Goal: Register for event/course

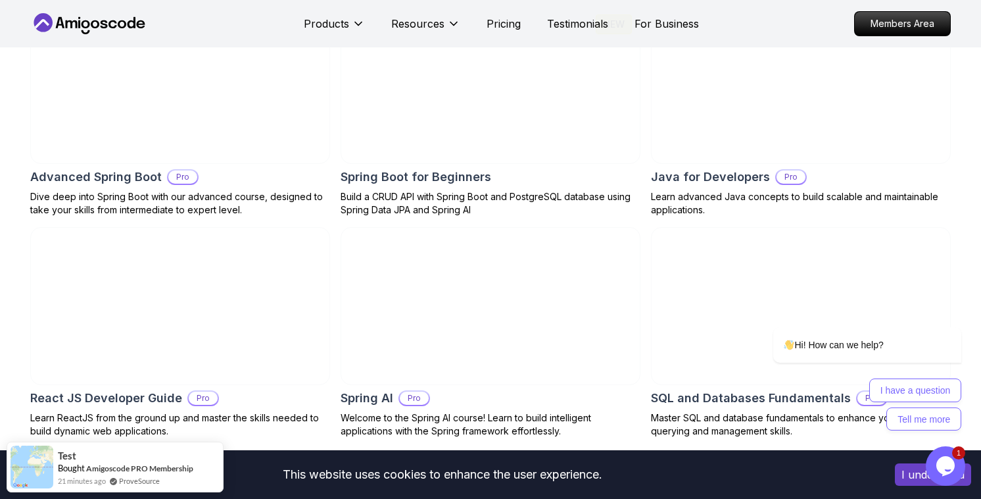
scroll to position [1462, 0]
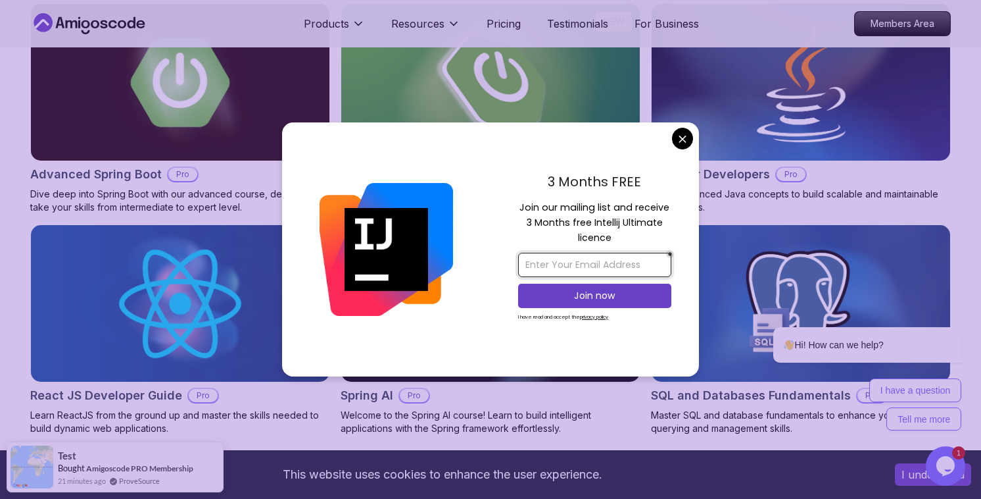
click at [599, 257] on input "email" at bounding box center [594, 265] width 153 height 24
type input "disha."
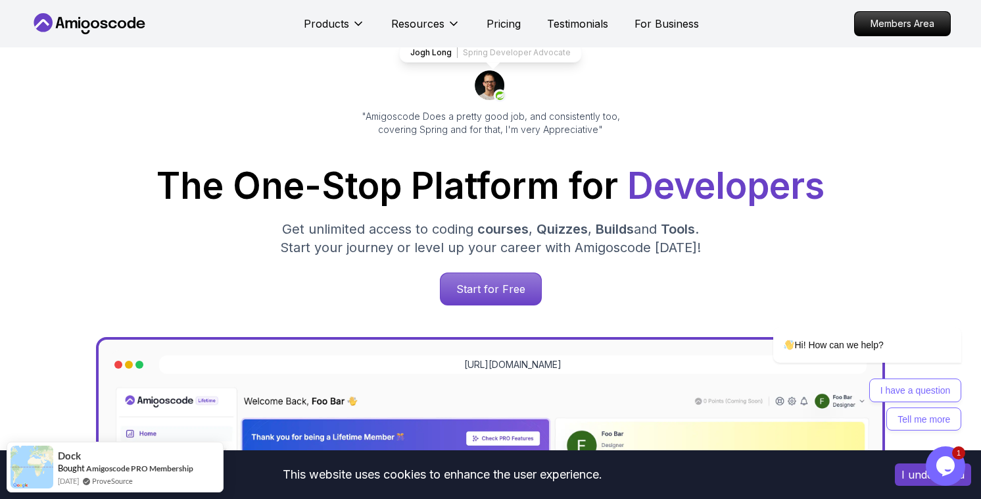
scroll to position [76, 0]
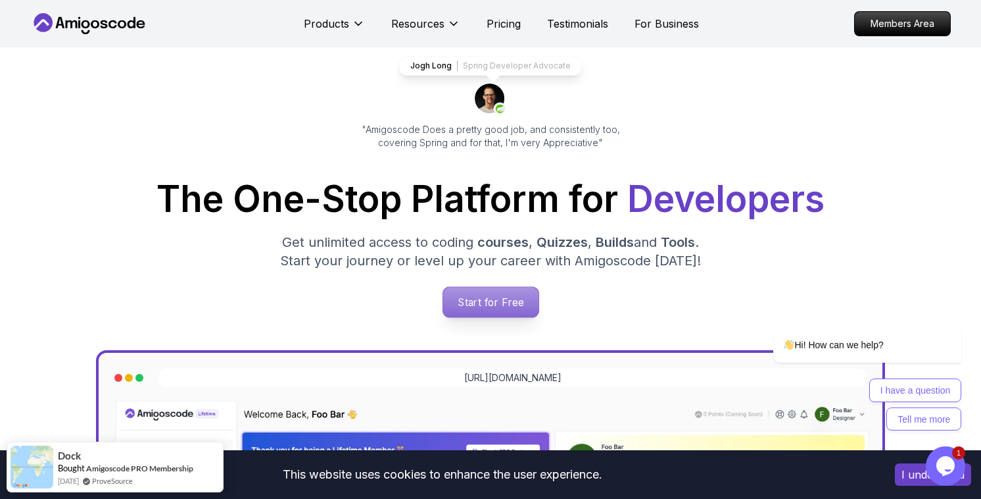
click at [497, 302] on p "Start for Free" at bounding box center [490, 302] width 95 height 30
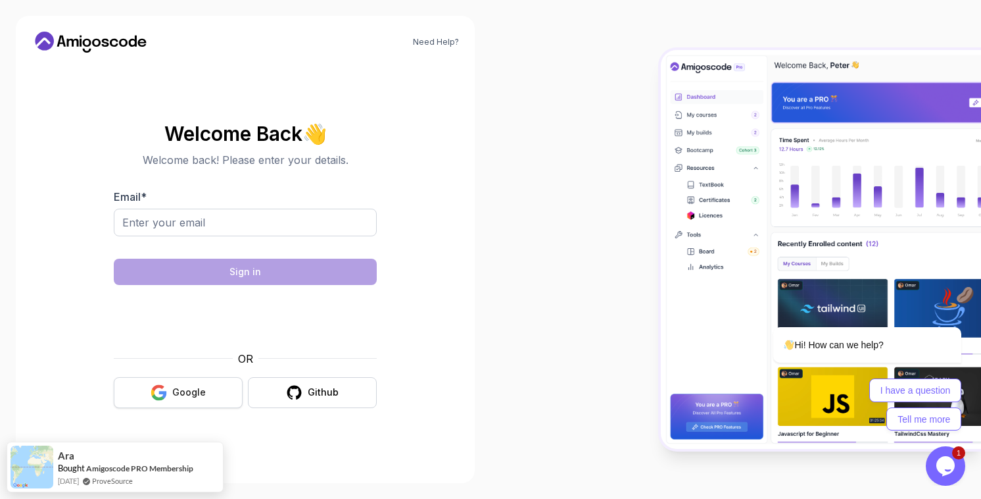
click at [161, 401] on button "Google" at bounding box center [178, 392] width 129 height 31
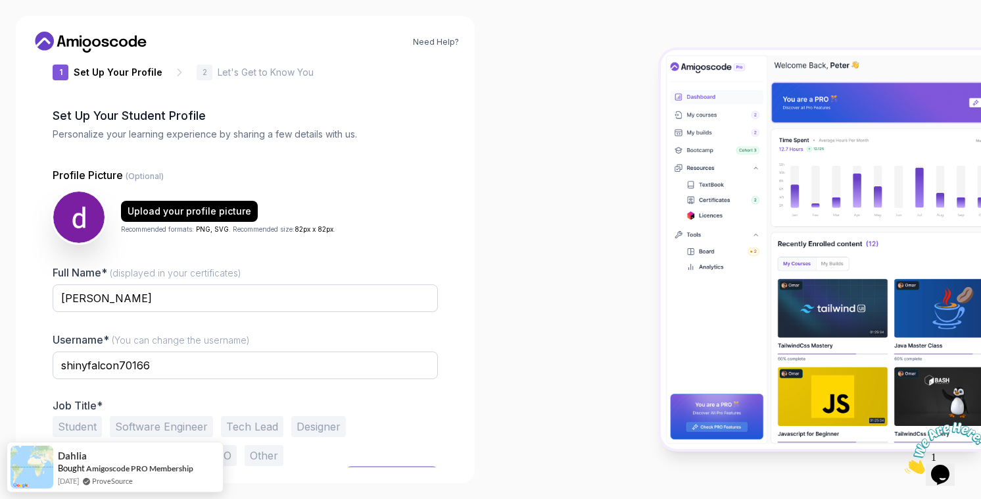
scroll to position [50, 0]
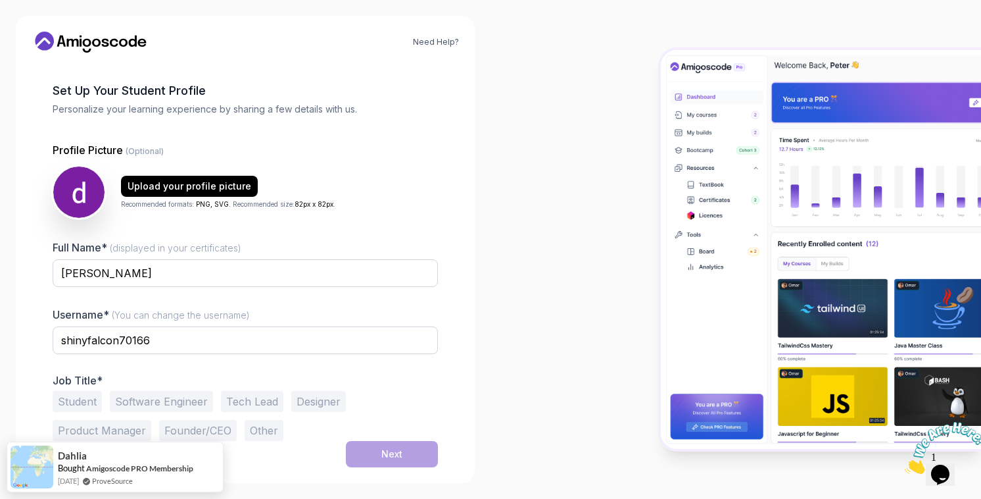
click at [370, 355] on div "shinyfalcon70166" at bounding box center [245, 347] width 385 height 42
click at [276, 342] on input "shinyfalcon70166" at bounding box center [245, 340] width 385 height 28
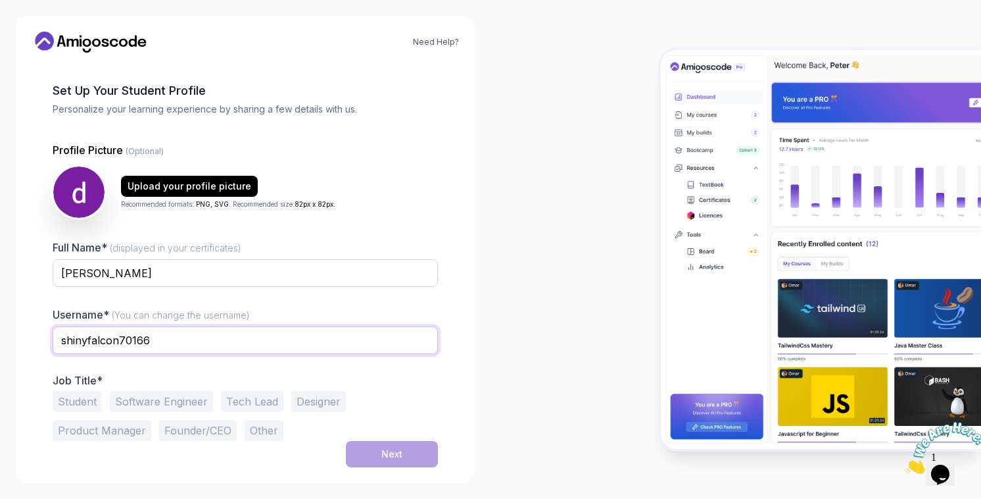
drag, startPoint x: 276, startPoint y: 342, endPoint x: -13, endPoint y: 297, distance: 292.3
click at [0, 297] on html "Need Help? 1 Set Up Your Profile 1 Set Up Your Profile 2 Let's Get to Know You …" at bounding box center [490, 249] width 981 height 499
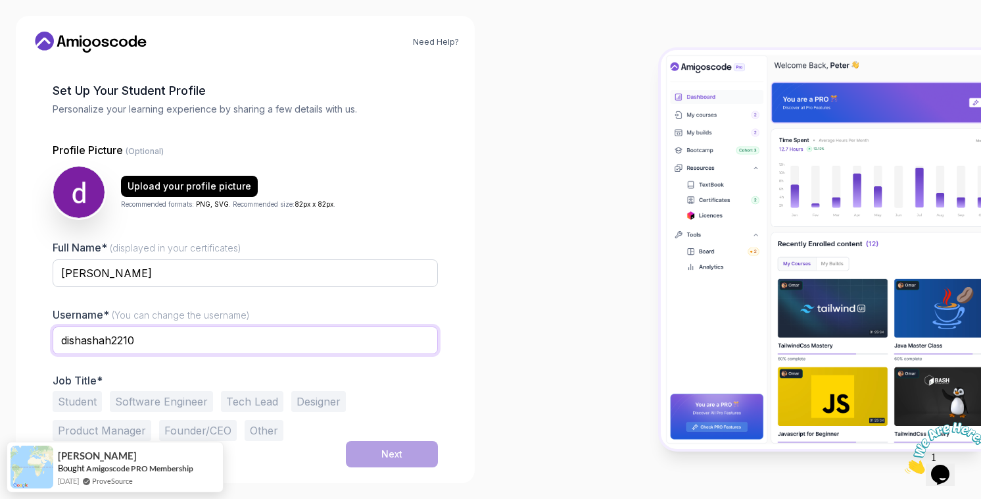
type input "dishashah2210"
click at [137, 402] on button "Software Engineer" at bounding box center [161, 401] width 103 height 21
click at [390, 459] on div "Next" at bounding box center [392, 453] width 21 height 13
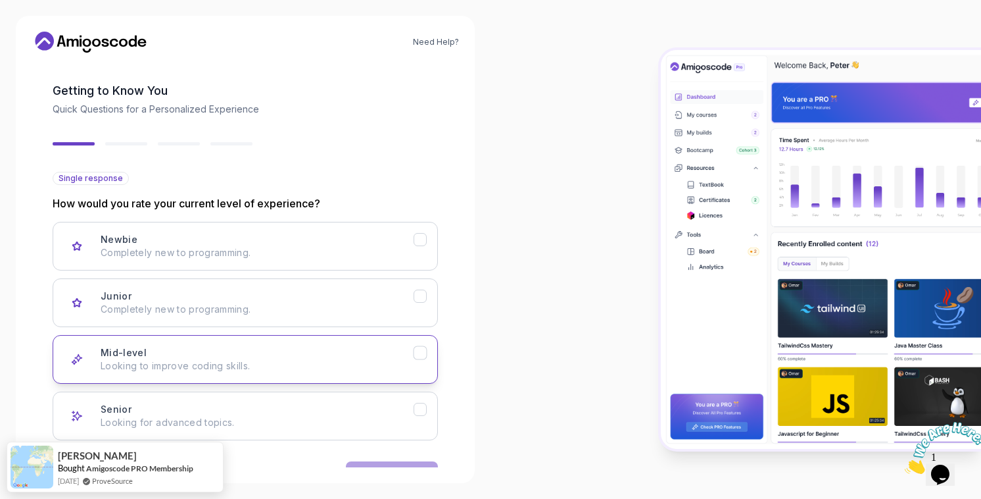
scroll to position [91, 0]
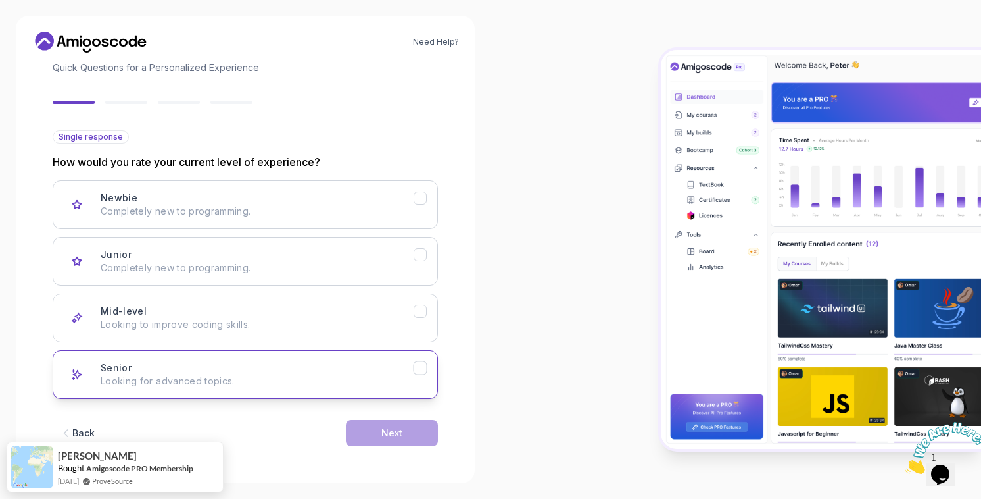
click at [374, 378] on p "Looking for advanced topics." at bounding box center [257, 380] width 313 height 13
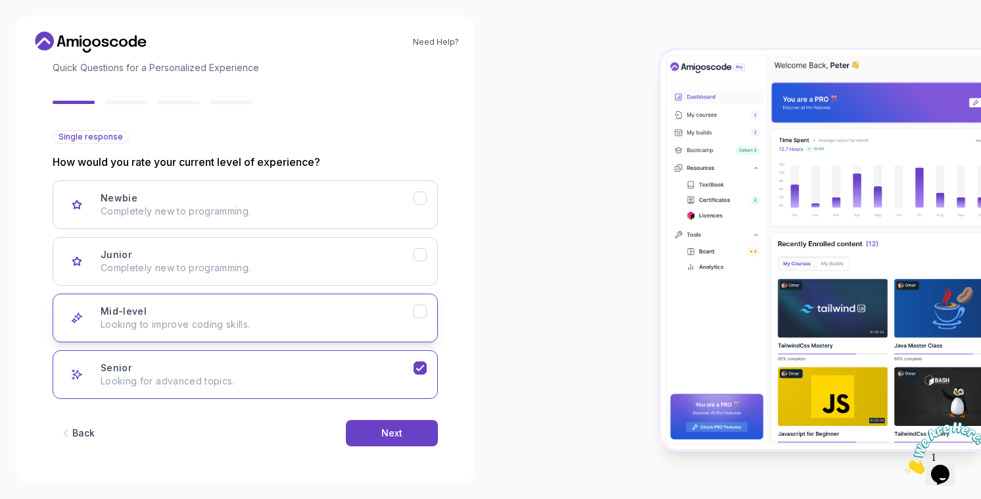
click at [362, 320] on p "Looking to improve coding skills." at bounding box center [257, 324] width 313 height 13
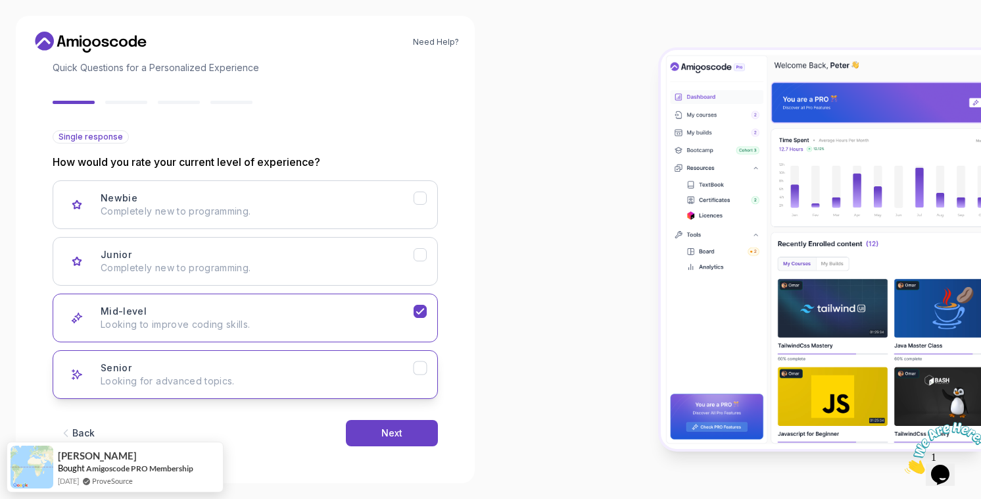
click at [391, 377] on p "Looking for advanced topics." at bounding box center [257, 380] width 313 height 13
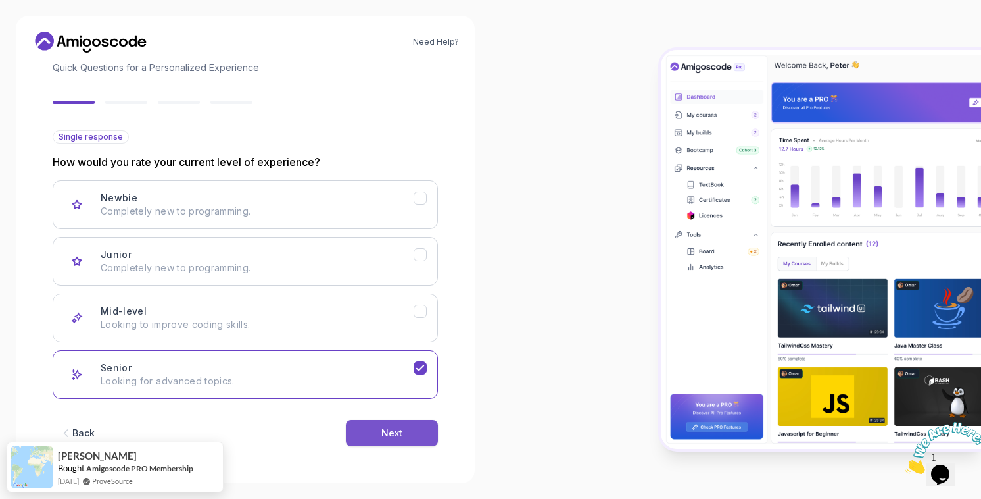
click at [398, 426] on div "Next" at bounding box center [392, 432] width 21 height 13
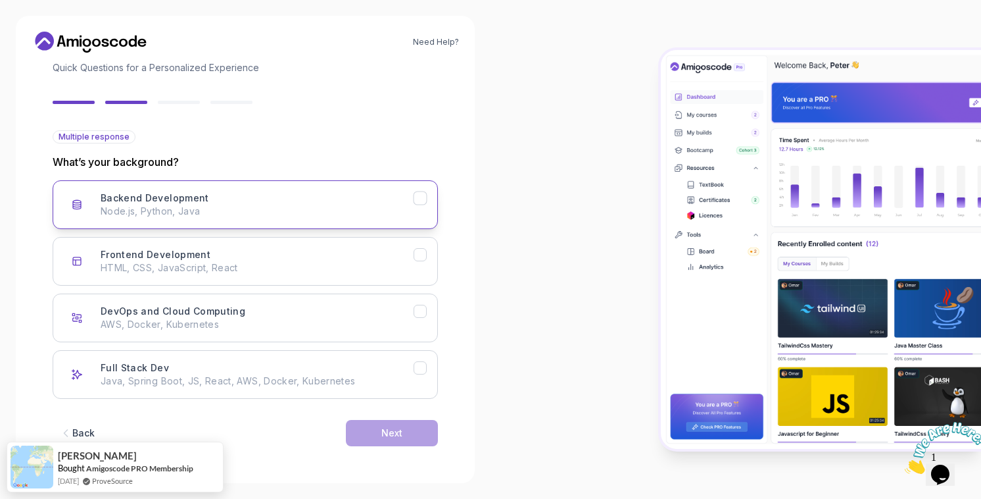
click at [372, 195] on div "Backend Development Node.js, Python, Java" at bounding box center [257, 204] width 313 height 26
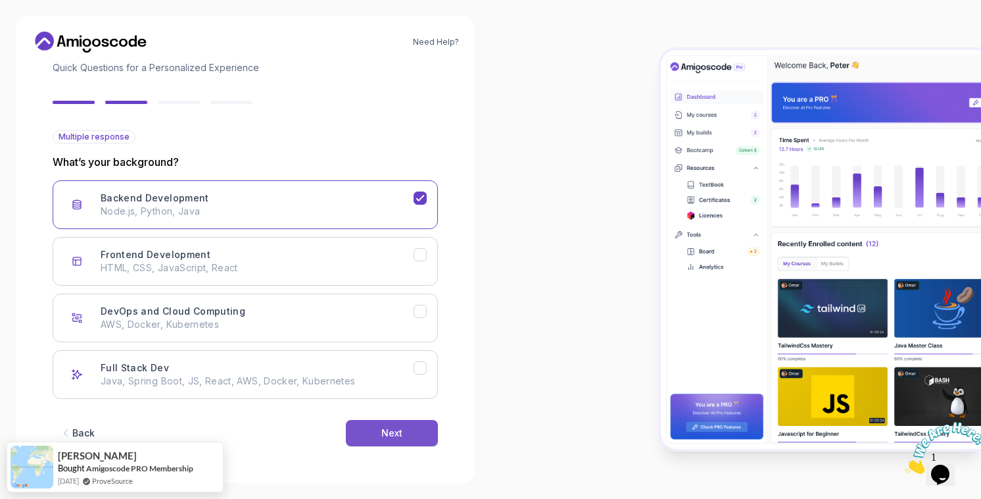
click at [384, 432] on div "Next" at bounding box center [392, 432] width 21 height 13
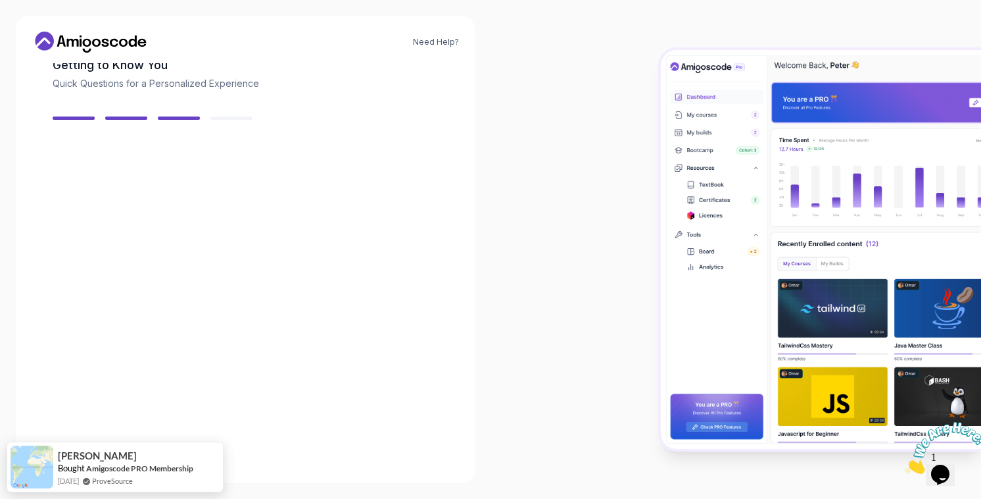
scroll to position [76, 0]
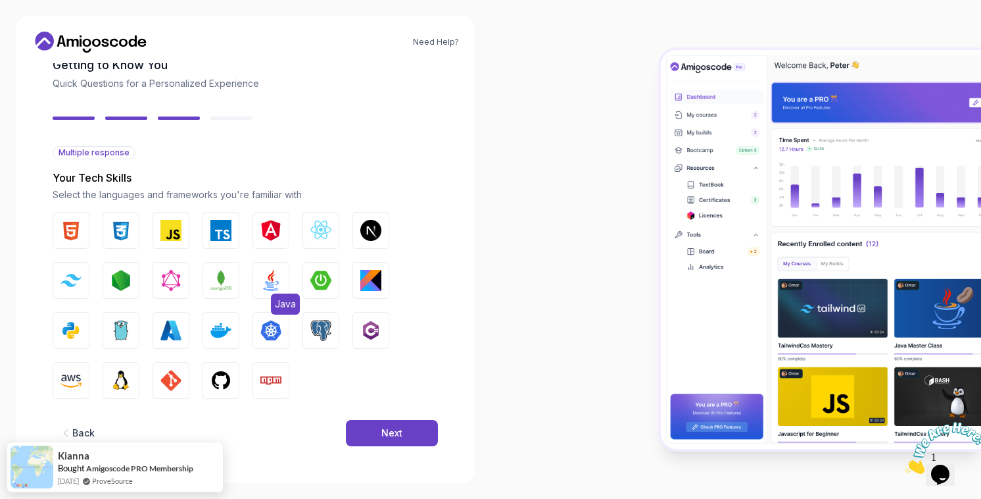
click at [284, 287] on button "Java" at bounding box center [271, 280] width 37 height 37
click at [374, 282] on img "button" at bounding box center [370, 280] width 21 height 21
click at [220, 333] on img "button" at bounding box center [221, 330] width 21 height 21
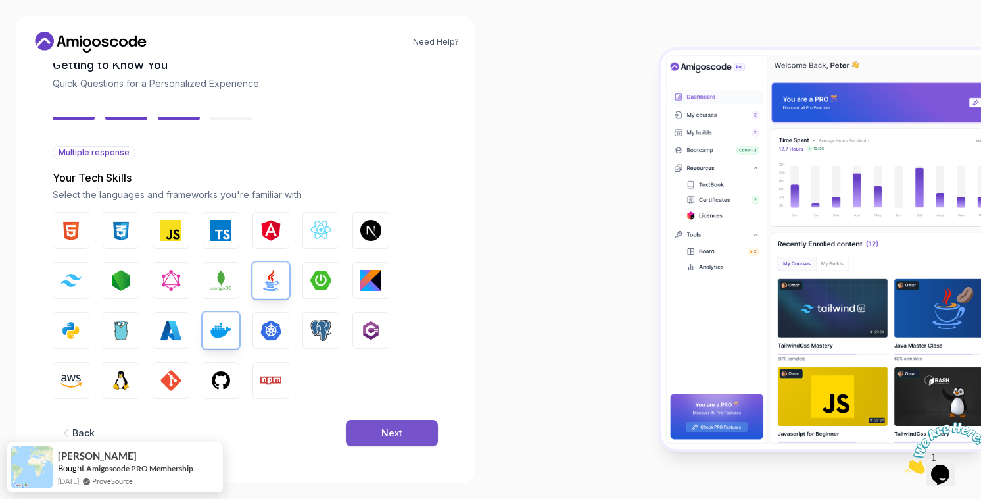
click at [377, 434] on button "Next" at bounding box center [392, 433] width 92 height 26
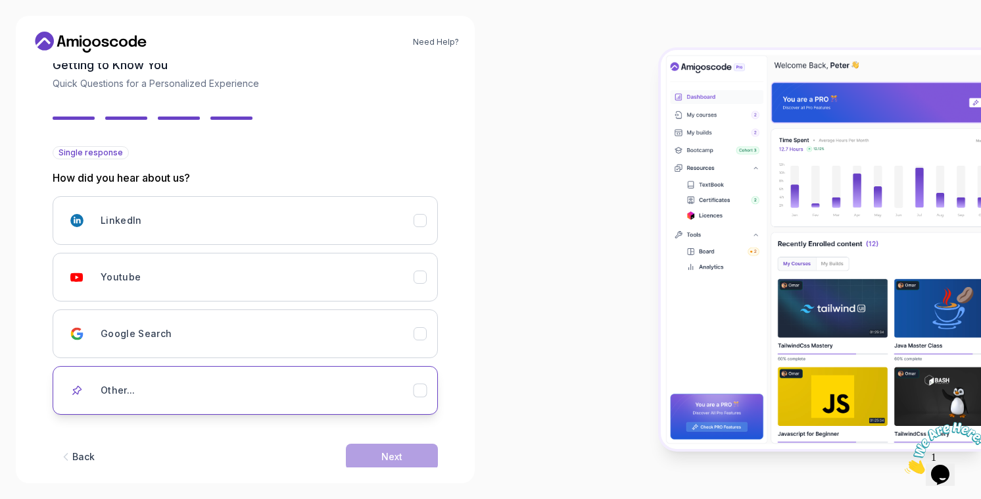
click at [362, 387] on div "Other..." at bounding box center [257, 390] width 313 height 26
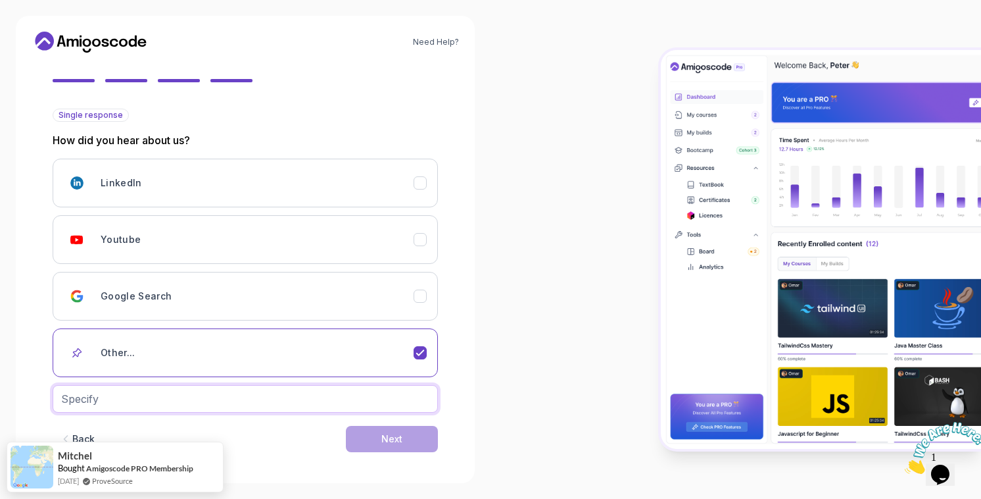
click at [370, 409] on input "text" at bounding box center [245, 399] width 385 height 28
type input "chatgpt"
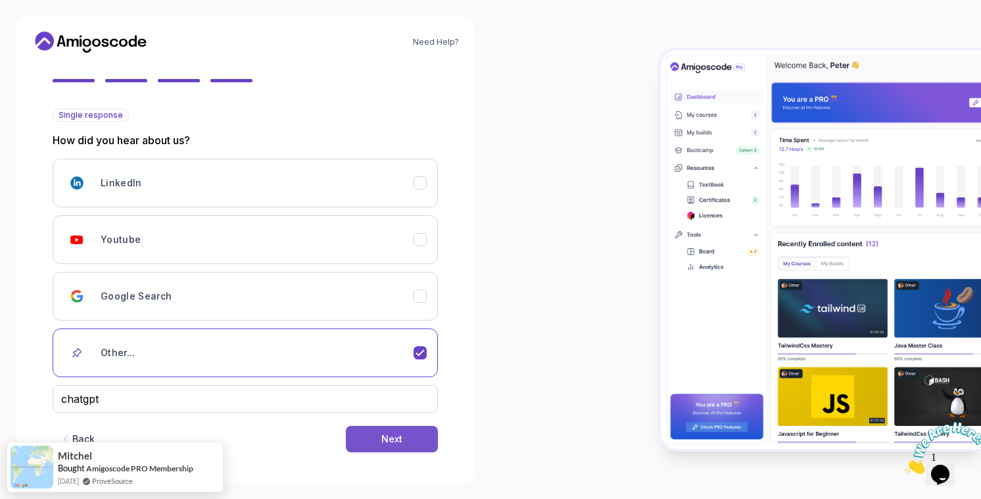
click at [418, 441] on button "Next" at bounding box center [392, 439] width 92 height 26
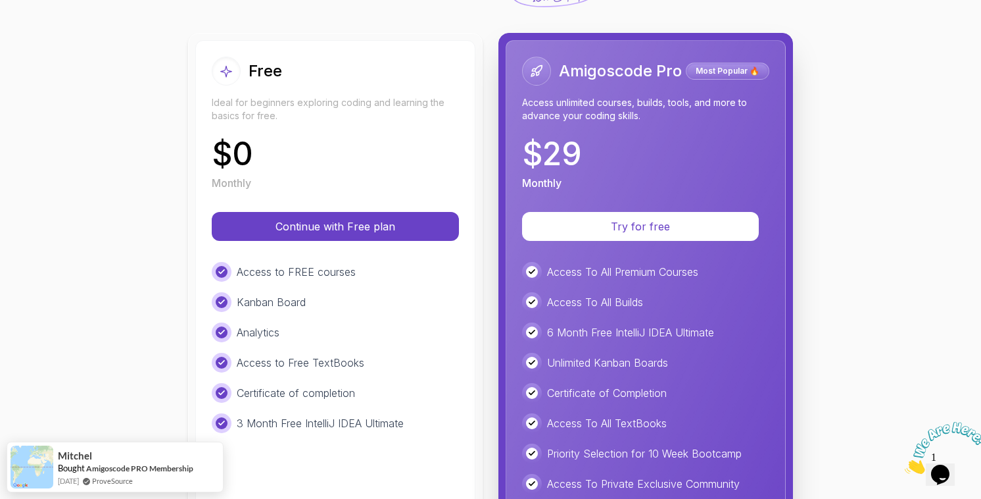
scroll to position [132, 0]
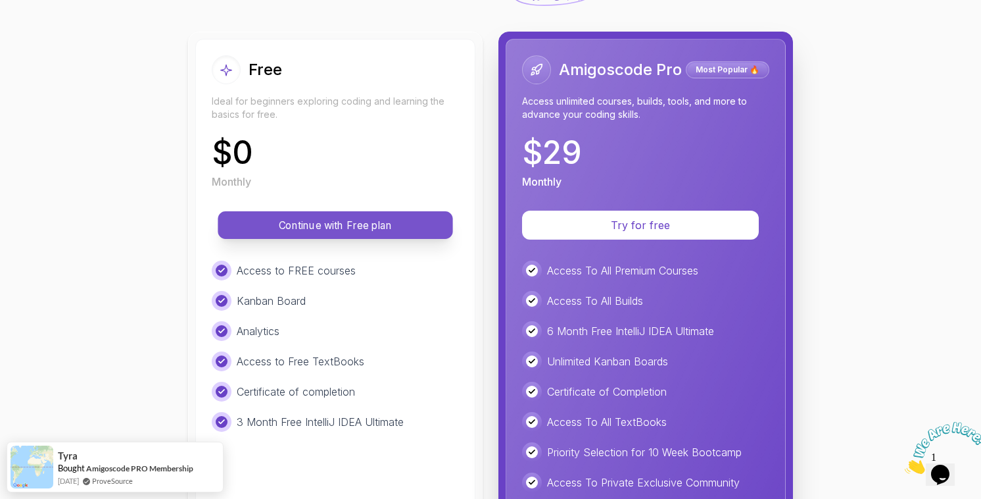
click at [414, 220] on p "Continue with Free plan" at bounding box center [335, 225] width 205 height 15
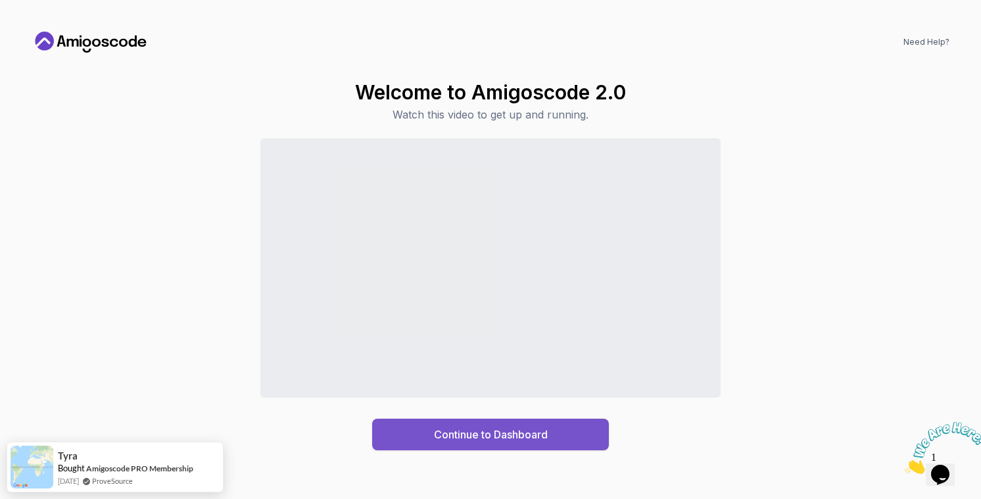
click at [457, 427] on div "Continue to Dashboard" at bounding box center [491, 434] width 114 height 16
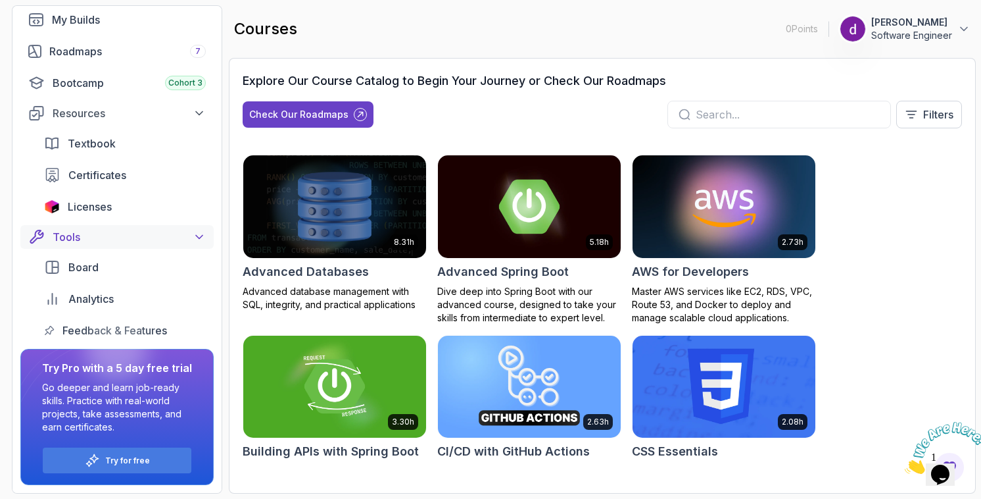
click at [193, 233] on icon at bounding box center [199, 236] width 13 height 13
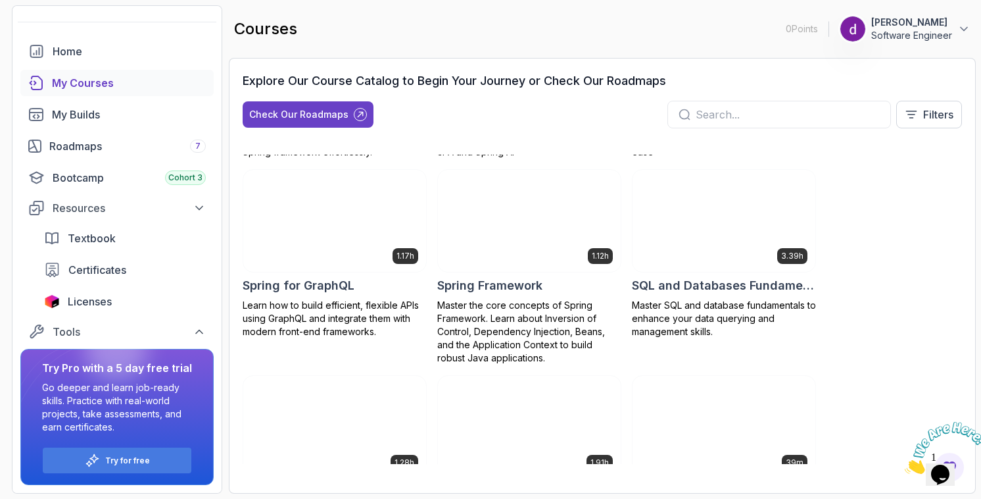
scroll to position [2393, 0]
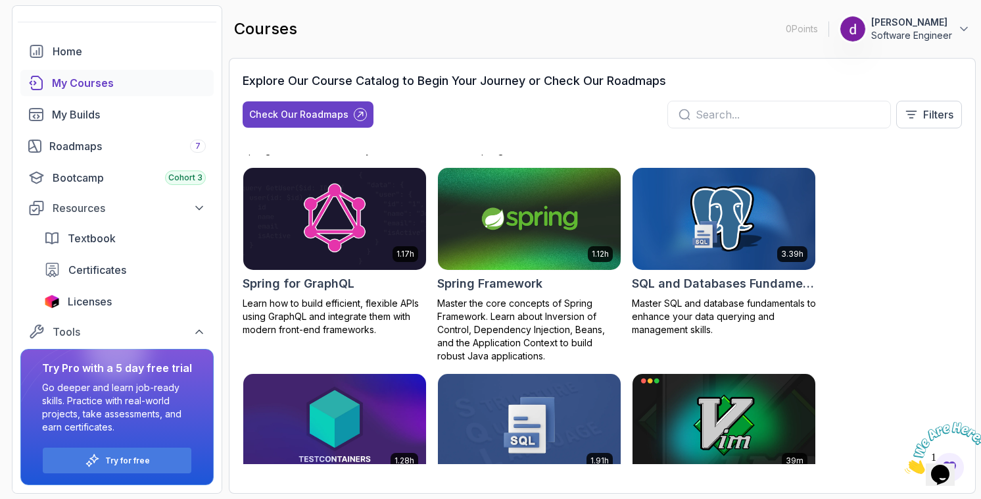
click at [305, 293] on h2 "Spring for GraphQL" at bounding box center [299, 283] width 112 height 18
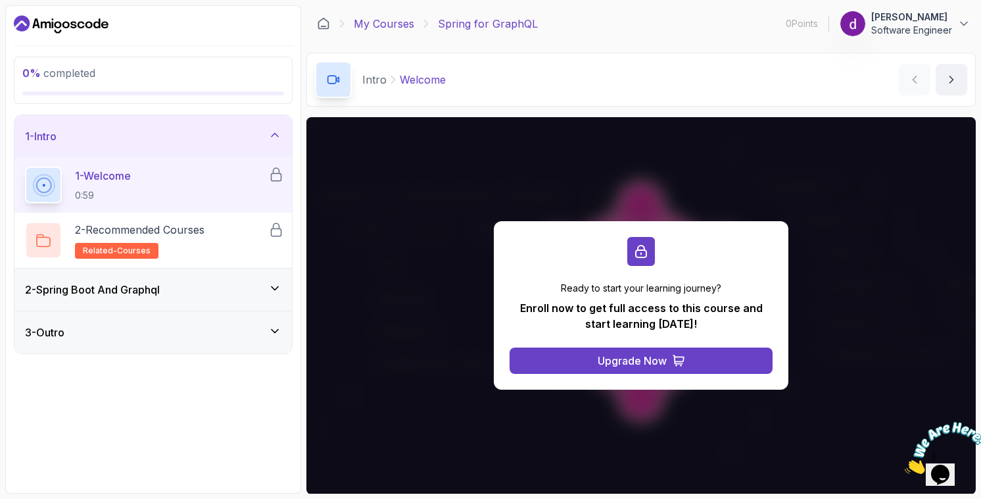
click at [384, 26] on link "My Courses" at bounding box center [384, 24] width 61 height 16
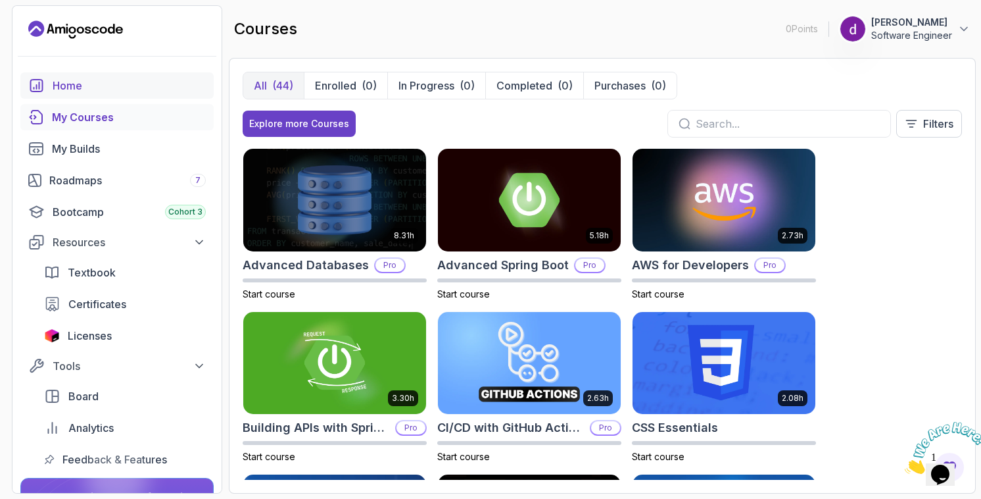
click at [74, 81] on div "Home" at bounding box center [129, 86] width 153 height 16
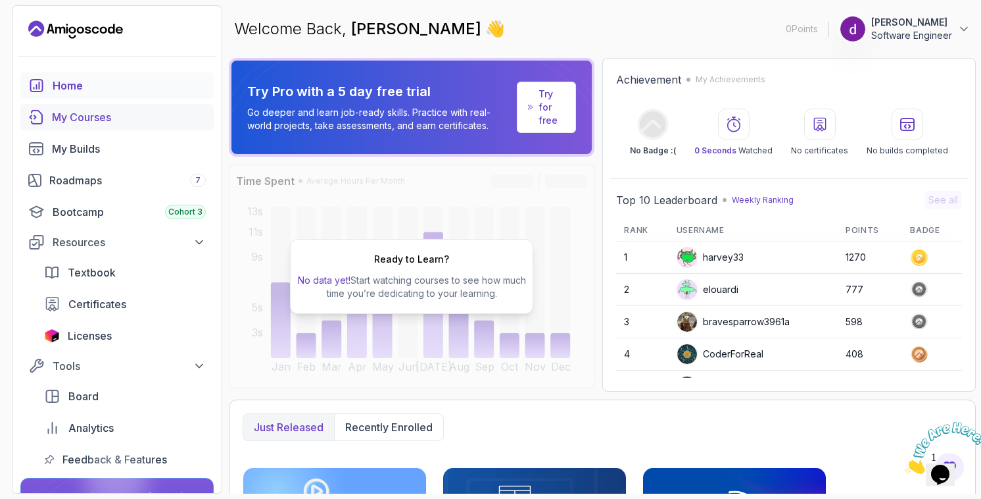
click at [87, 112] on div "My Courses" at bounding box center [129, 117] width 154 height 16
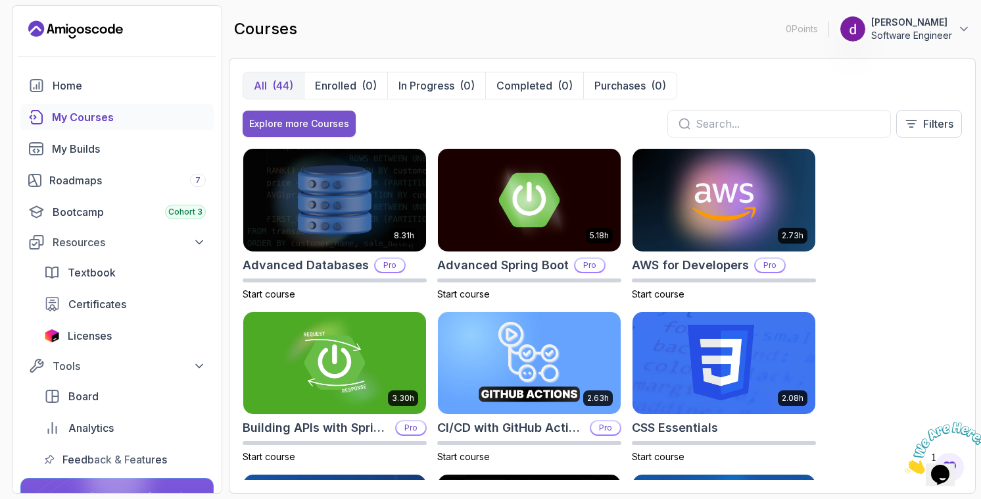
click at [303, 127] on div "Explore more Courses" at bounding box center [299, 123] width 100 height 13
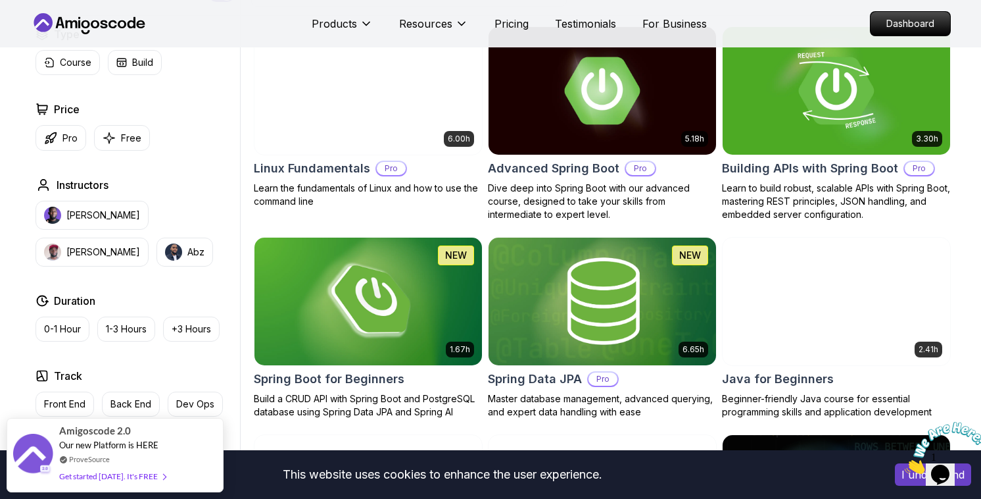
scroll to position [398, 0]
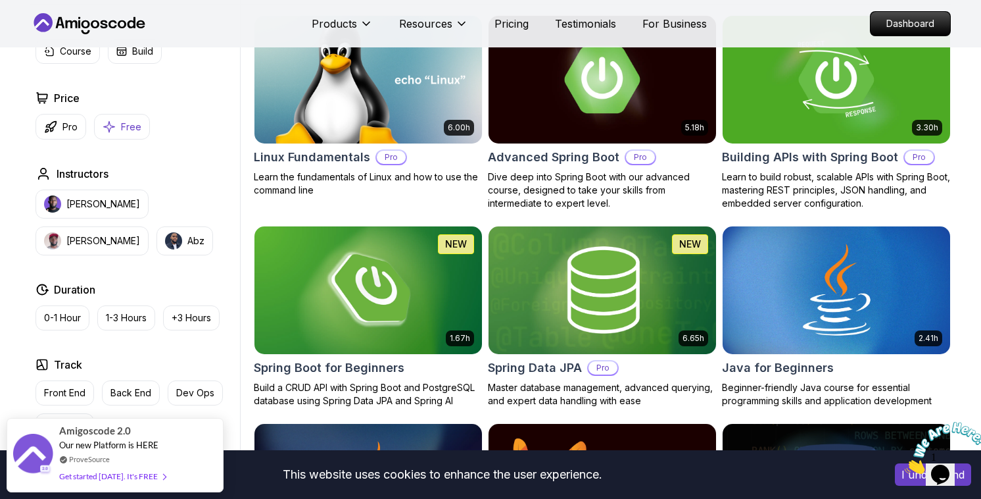
click at [135, 128] on p "Free" at bounding box center [131, 126] width 20 height 13
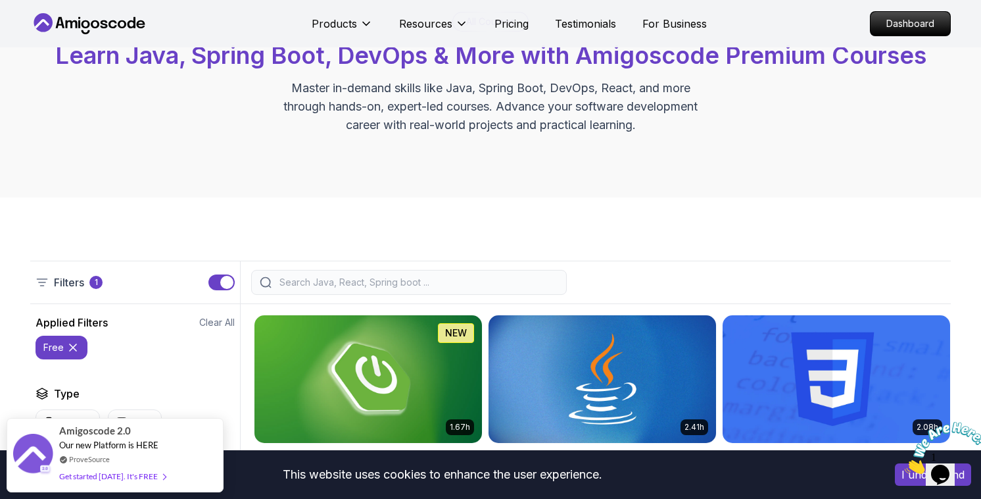
scroll to position [93, 0]
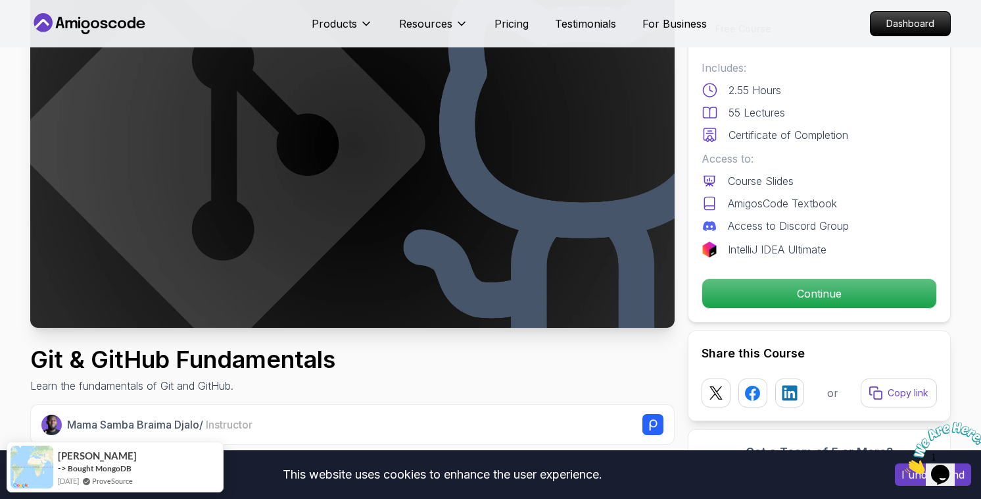
scroll to position [133, 0]
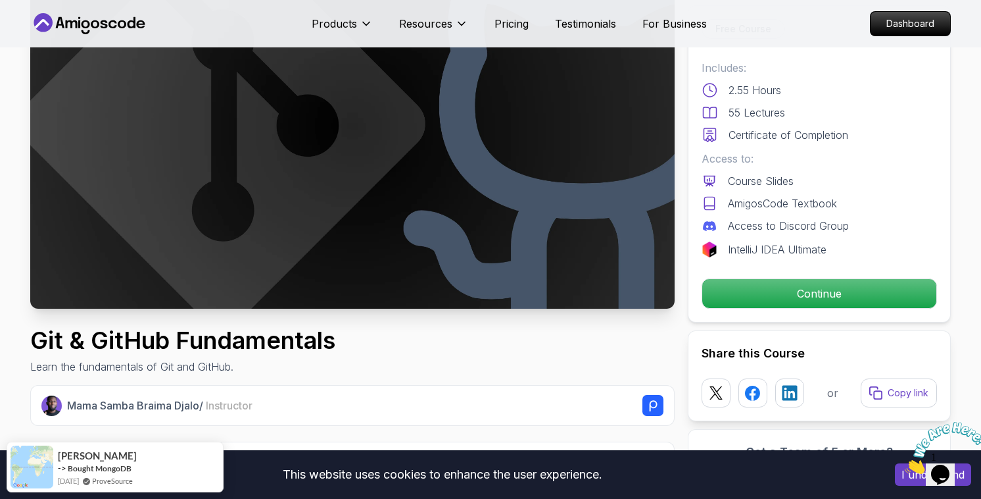
click at [774, 276] on div "Free Course Includes: 2.55 Hours 55 Lectures Certificate of Completion Access t…" at bounding box center [819, 163] width 263 height 317
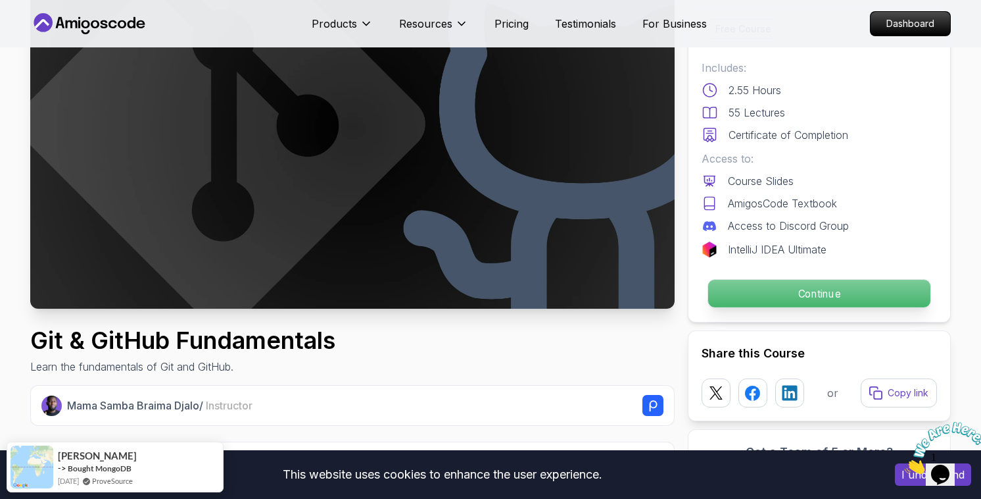
click at [778, 288] on p "Continue" at bounding box center [819, 294] width 222 height 28
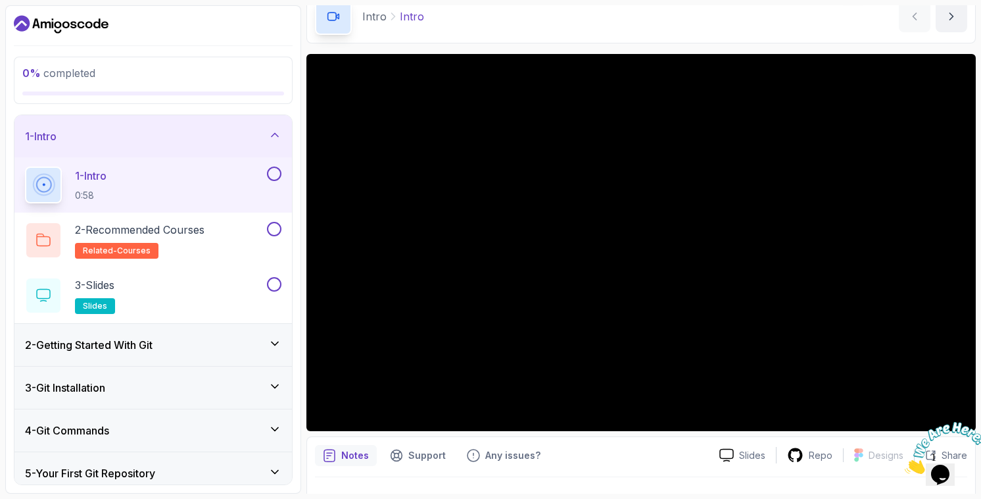
scroll to position [64, 0]
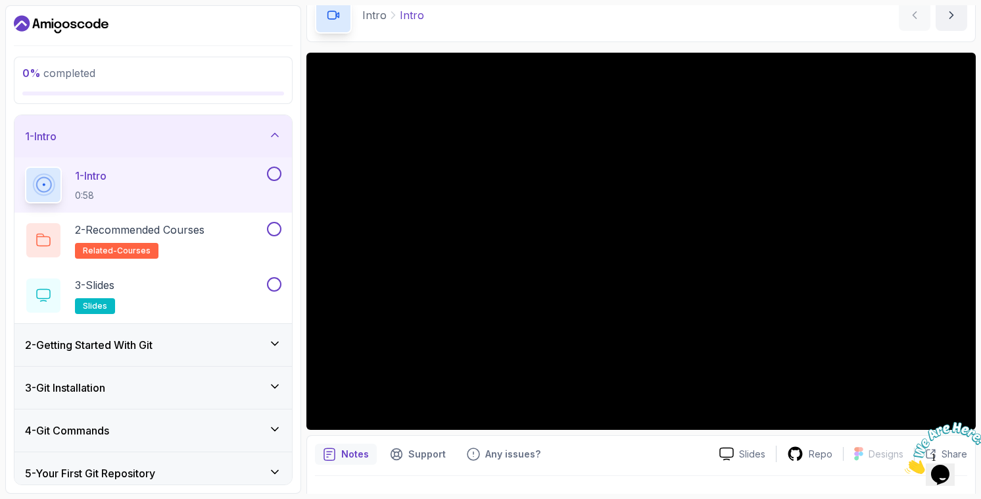
click at [262, 345] on div "2 - Getting Started With Git" at bounding box center [153, 345] width 257 height 16
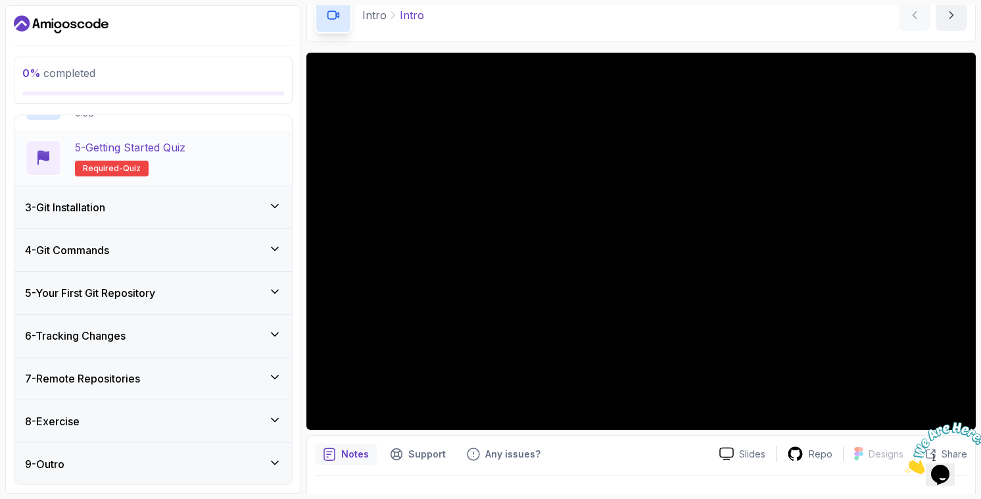
scroll to position [0, 0]
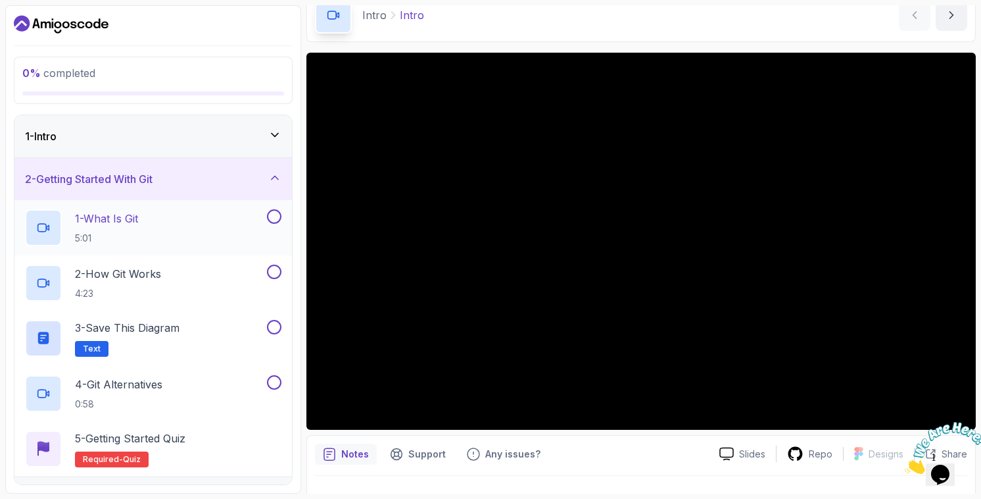
click at [132, 244] on div "1 - What Is Git 5:01" at bounding box center [144, 227] width 239 height 37
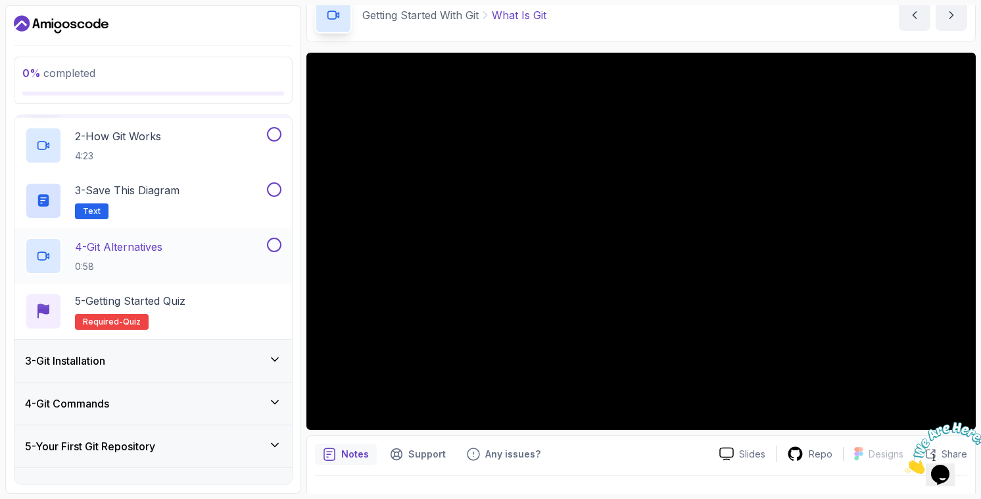
scroll to position [205, 0]
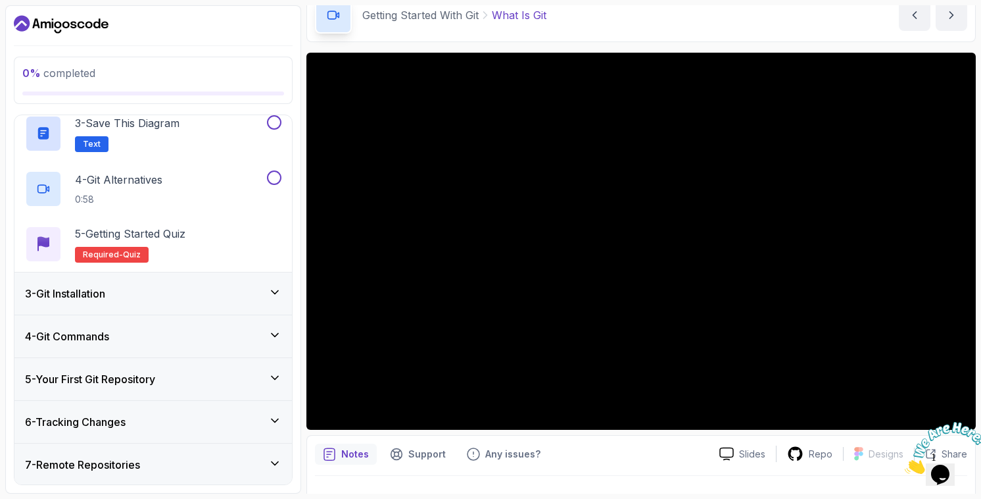
click at [140, 345] on div "4 - Git Commands" at bounding box center [153, 336] width 278 height 42
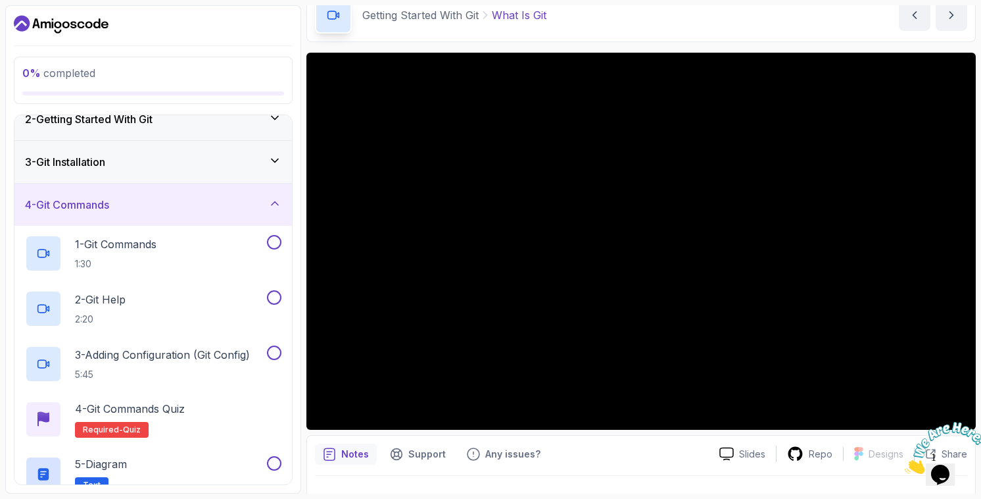
scroll to position [0, 0]
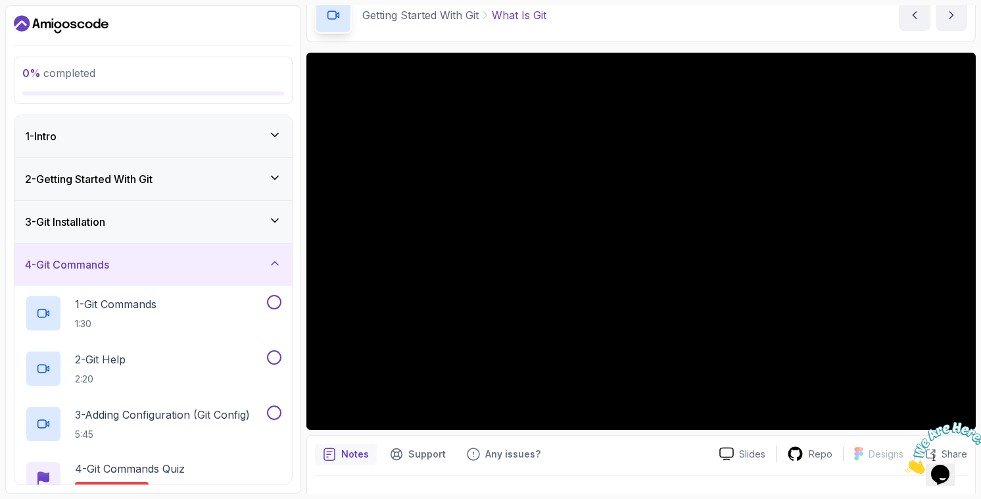
click at [108, 179] on h3 "2 - Getting Started With Git" at bounding box center [89, 179] width 128 height 16
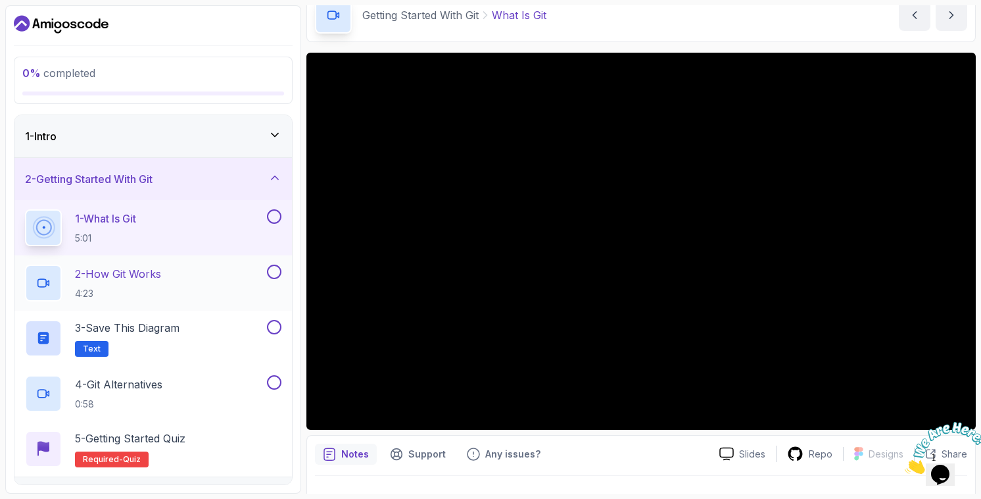
click at [132, 277] on p "2 - How Git Works" at bounding box center [118, 274] width 86 height 16
